Goal: Task Accomplishment & Management: Understand process/instructions

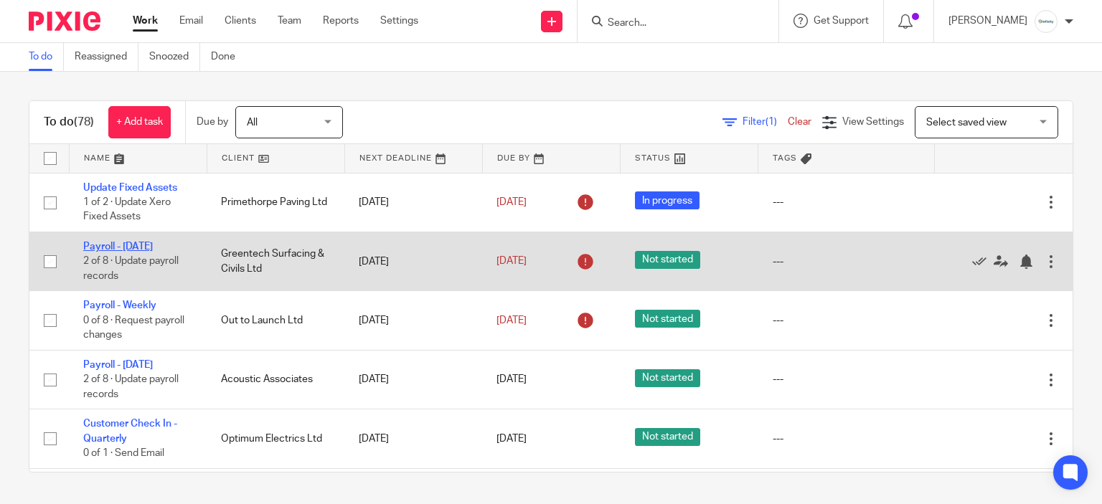
click at [149, 246] on link "Payroll - [DATE]" at bounding box center [118, 247] width 70 height 10
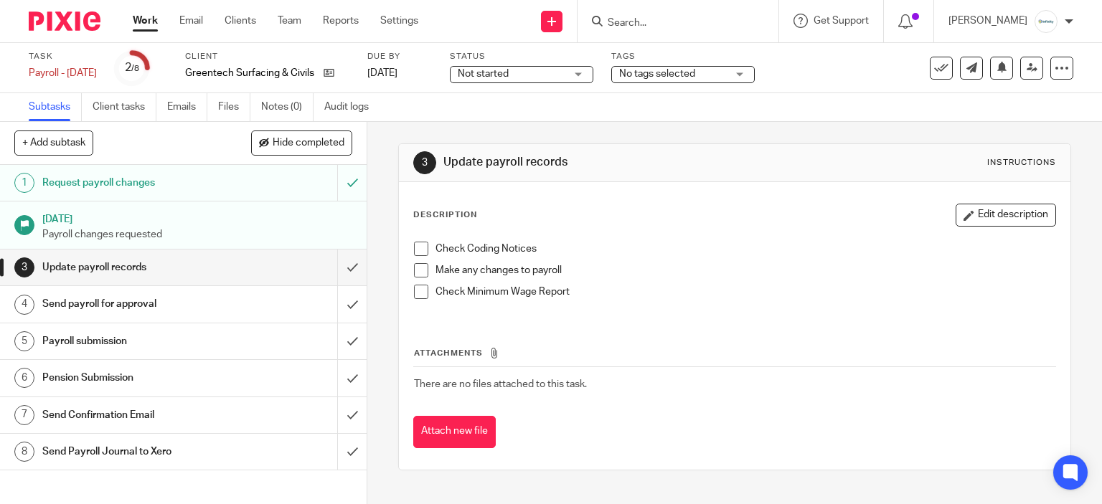
click at [149, 415] on h1 "Send Confirmation Email" at bounding box center [135, 416] width 187 height 22
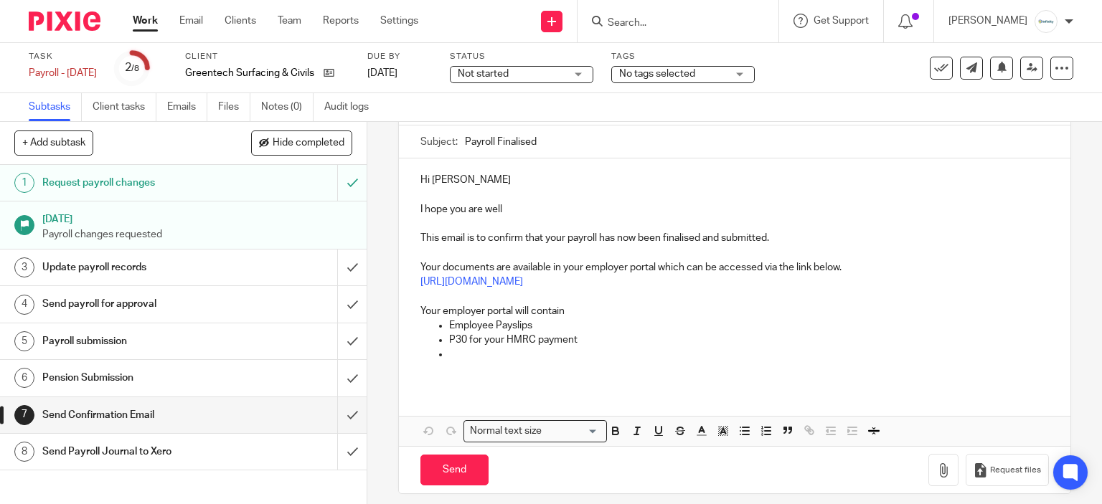
scroll to position [135, 0]
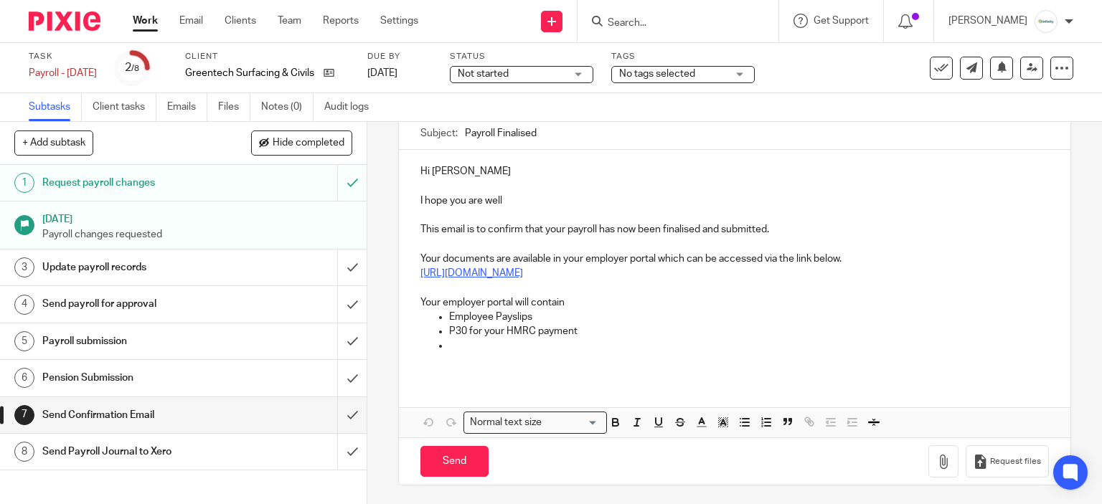
click at [502, 275] on link "[URL][DOMAIN_NAME]" at bounding box center [471, 273] width 103 height 10
click at [519, 293] on link "[URL][DOMAIN_NAME]" at bounding box center [483, 300] width 103 height 14
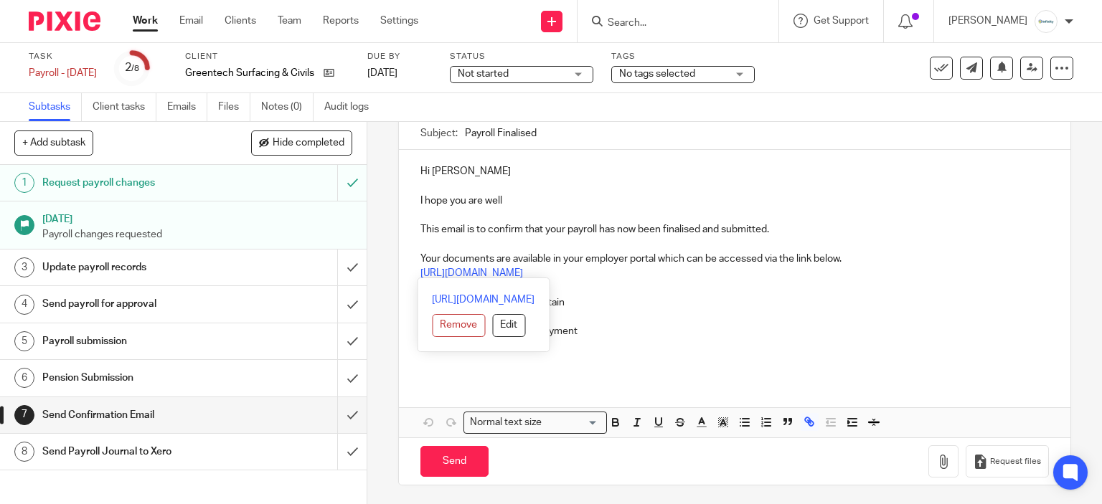
click at [620, 344] on p at bounding box center [749, 346] width 601 height 14
